Goal: Information Seeking & Learning: Learn about a topic

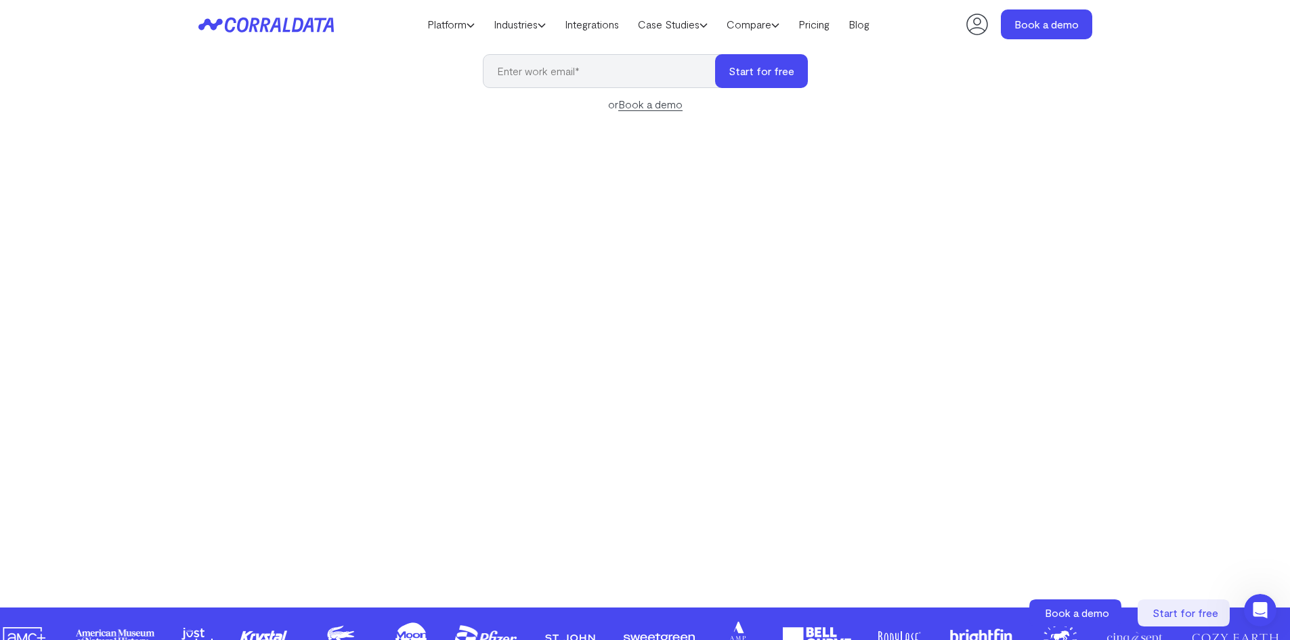
click at [690, 26] on link "Case Studies" at bounding box center [673, 24] width 89 height 20
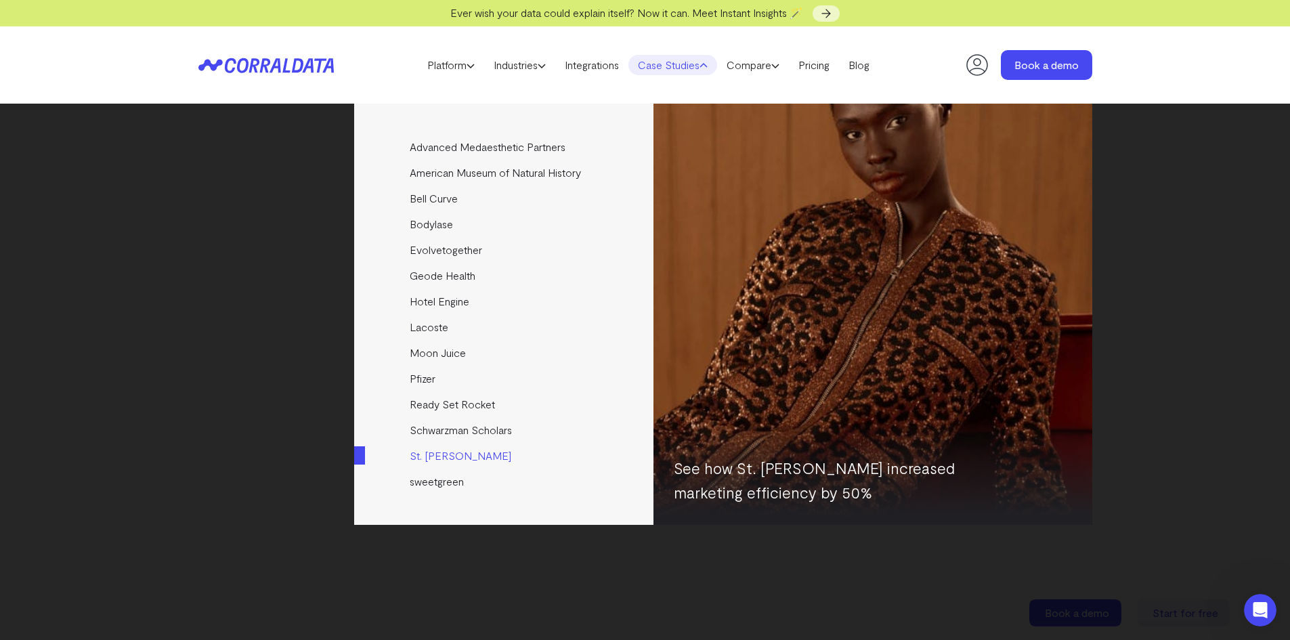
click at [444, 456] on link "St. [PERSON_NAME]" at bounding box center [504, 456] width 301 height 26
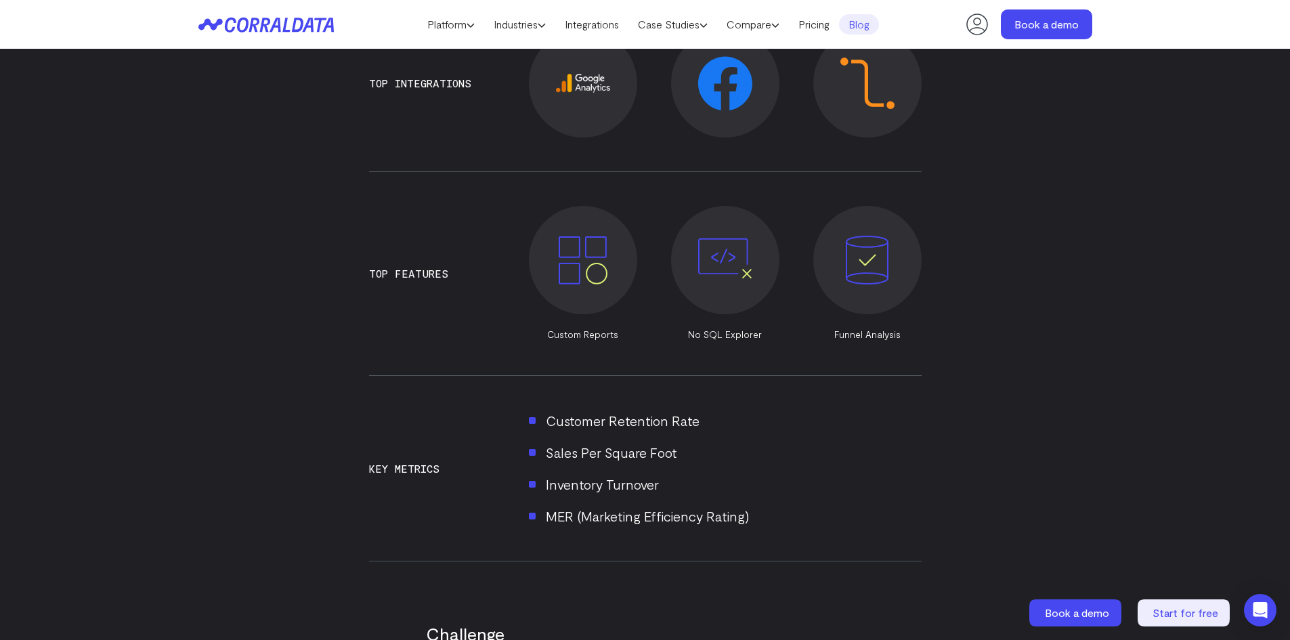
scroll to position [1326, 0]
